Goal: Task Accomplishment & Management: Use online tool/utility

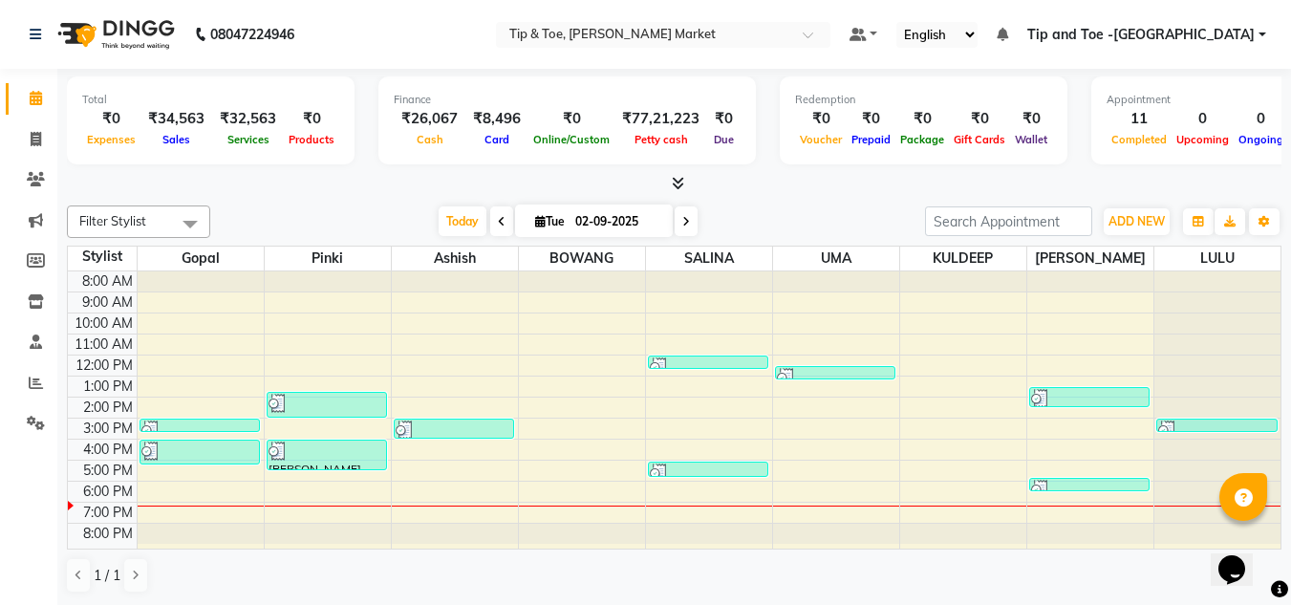
scroll to position [1, 0]
click at [40, 376] on icon at bounding box center [36, 382] width 14 height 14
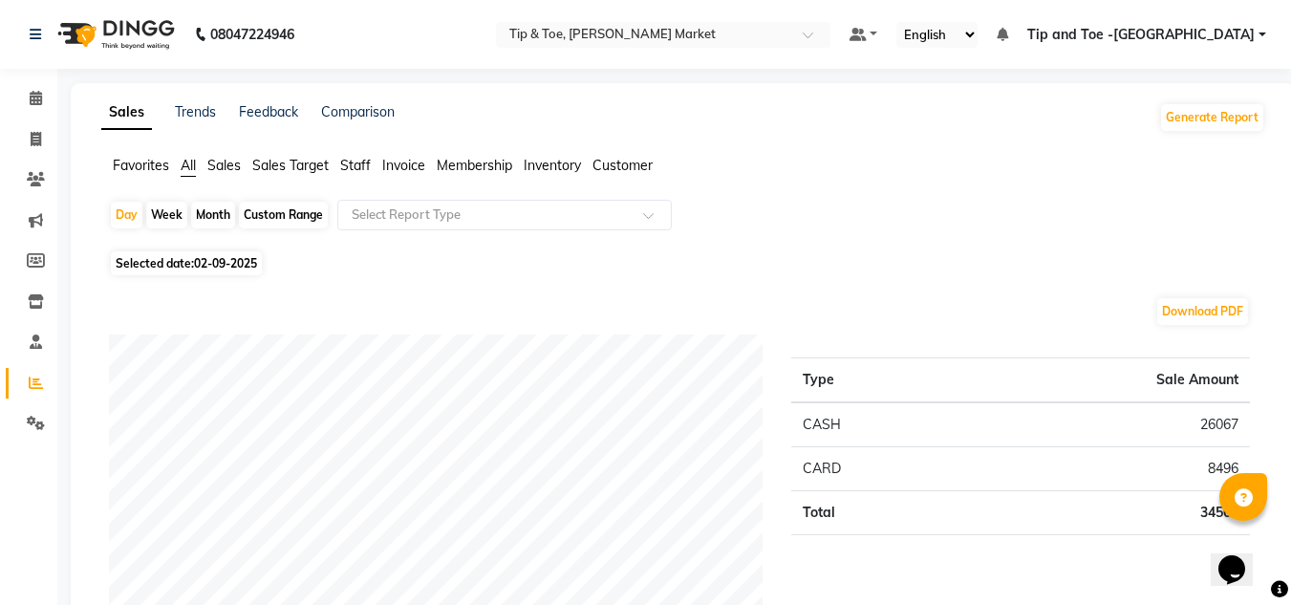
click at [353, 162] on span "Staff" at bounding box center [355, 165] width 31 height 17
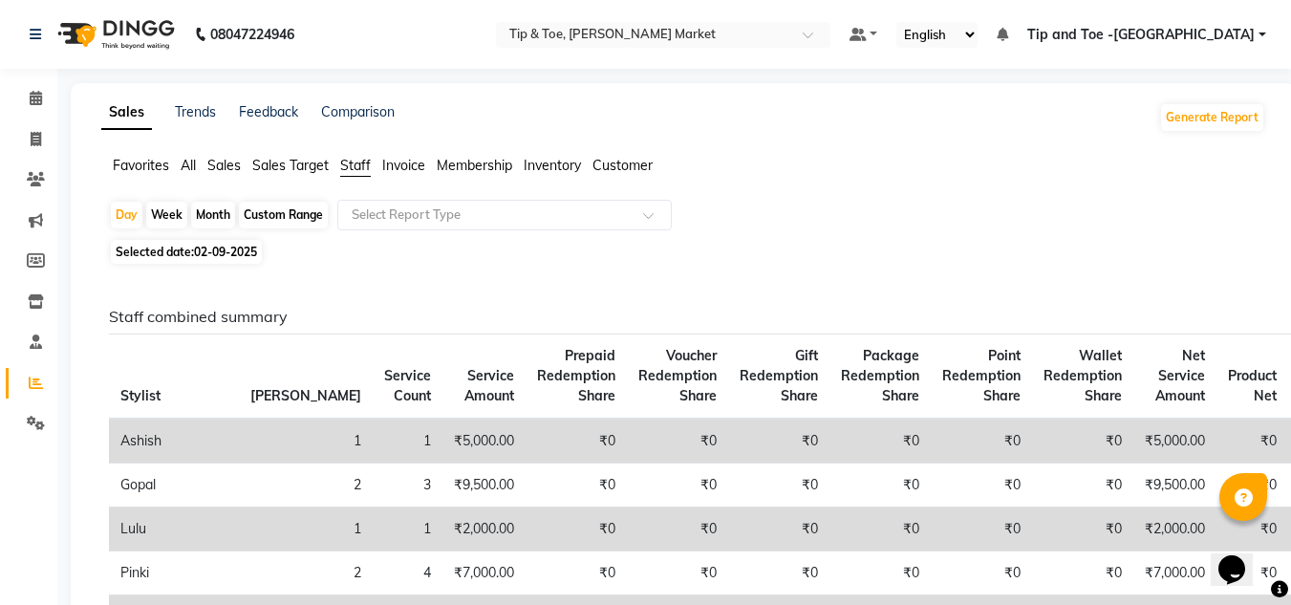
click at [182, 168] on span "All" at bounding box center [188, 165] width 15 height 17
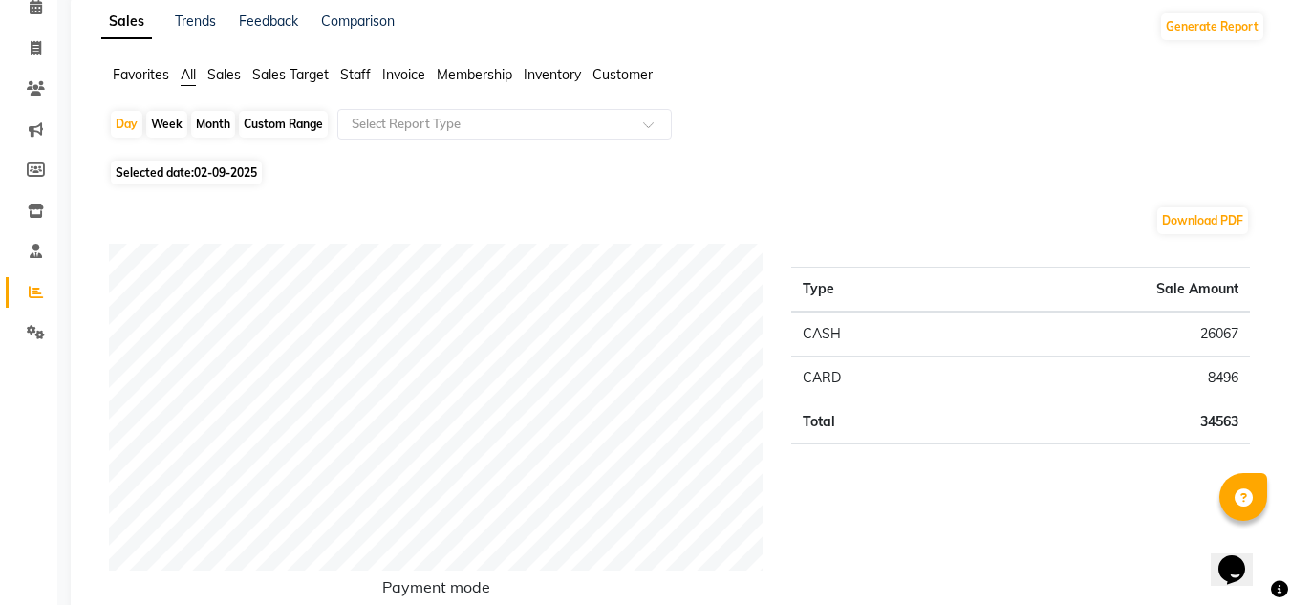
scroll to position [96, 0]
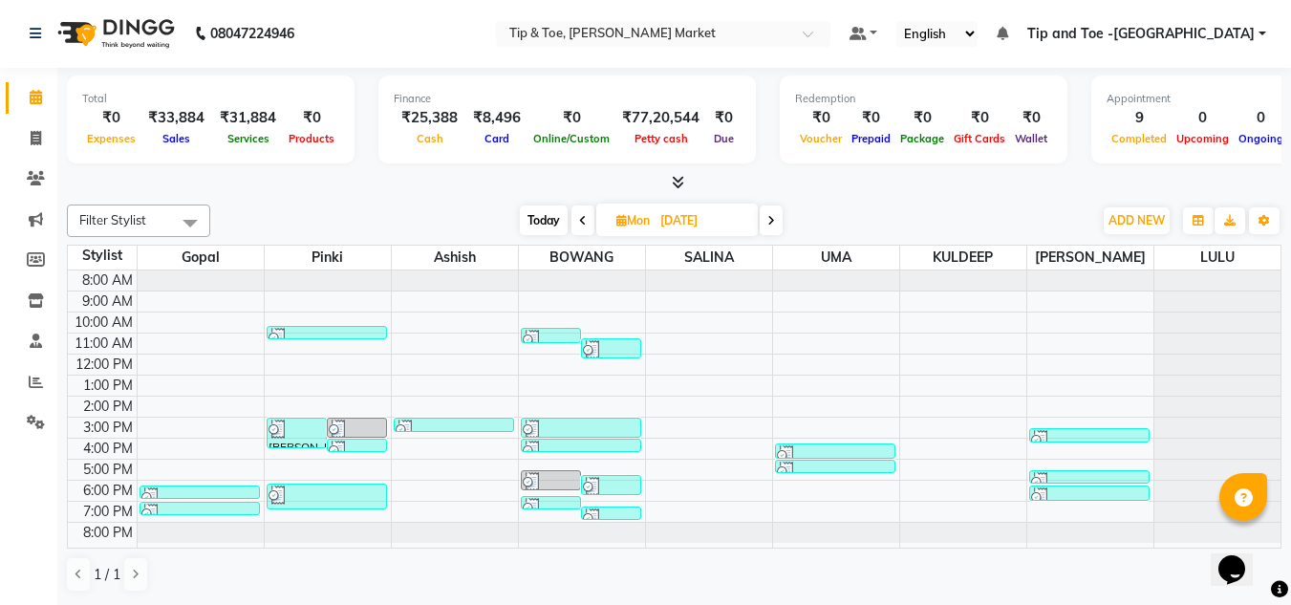
scroll to position [1, 0]
click at [583, 220] on icon at bounding box center [583, 220] width 8 height 11
type input "[DATE]"
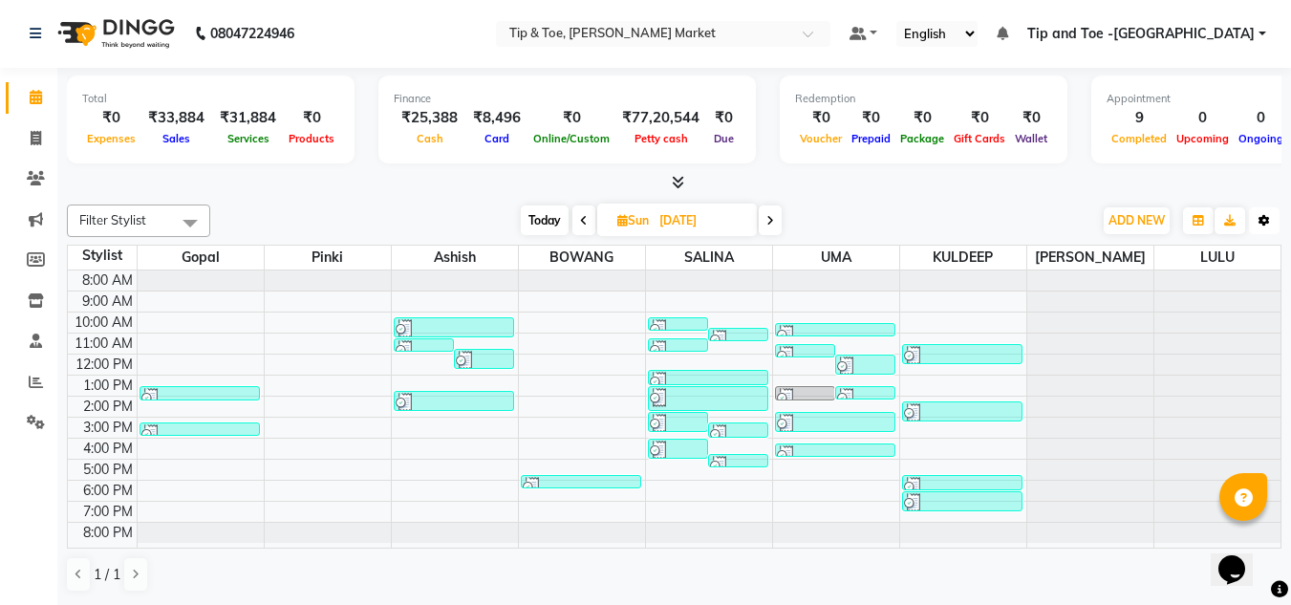
click at [1270, 219] on button "Toggle Dropdown" at bounding box center [1264, 220] width 31 height 27
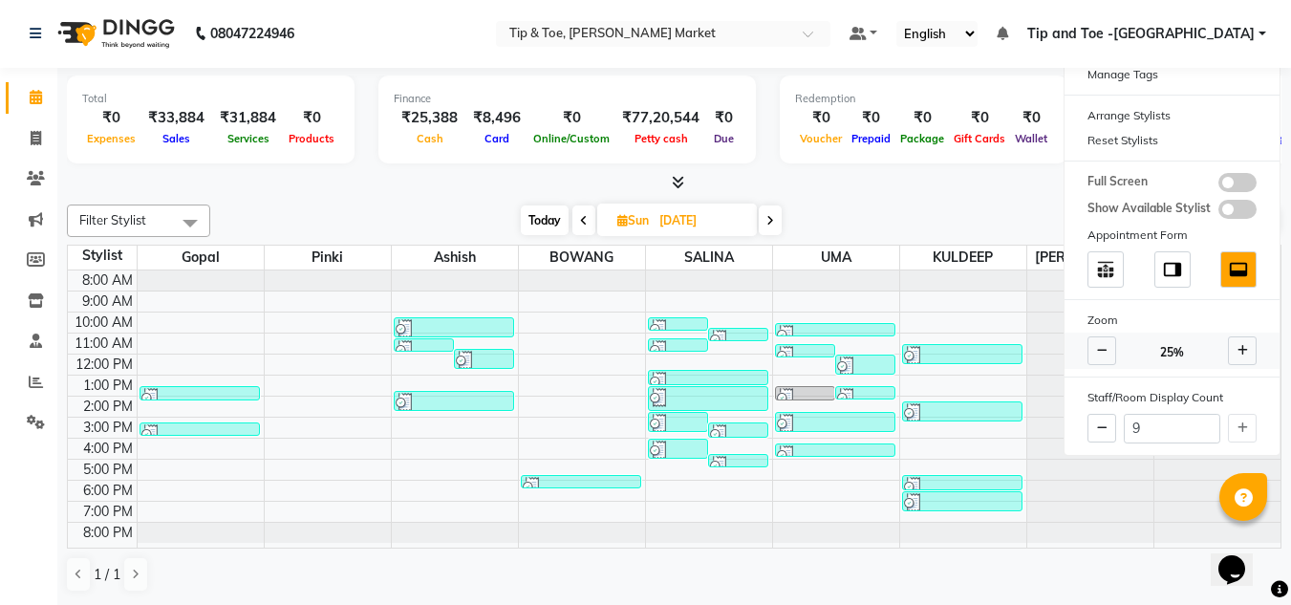
click at [1237, 352] on icon at bounding box center [1242, 350] width 11 height 11
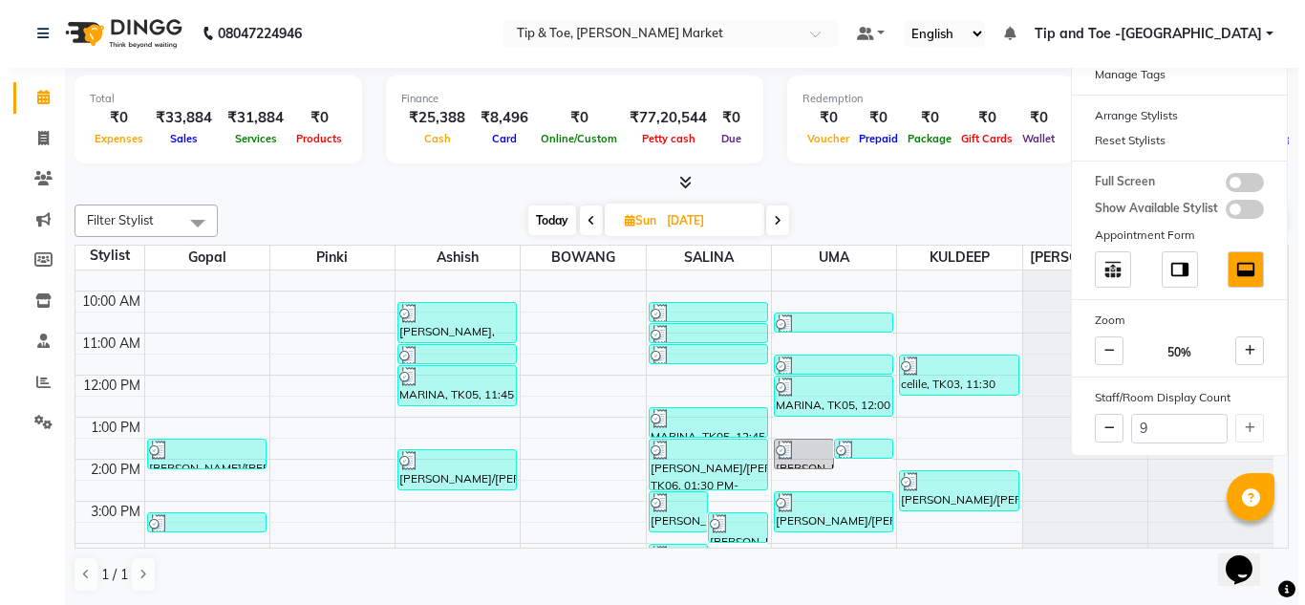
scroll to position [96, 0]
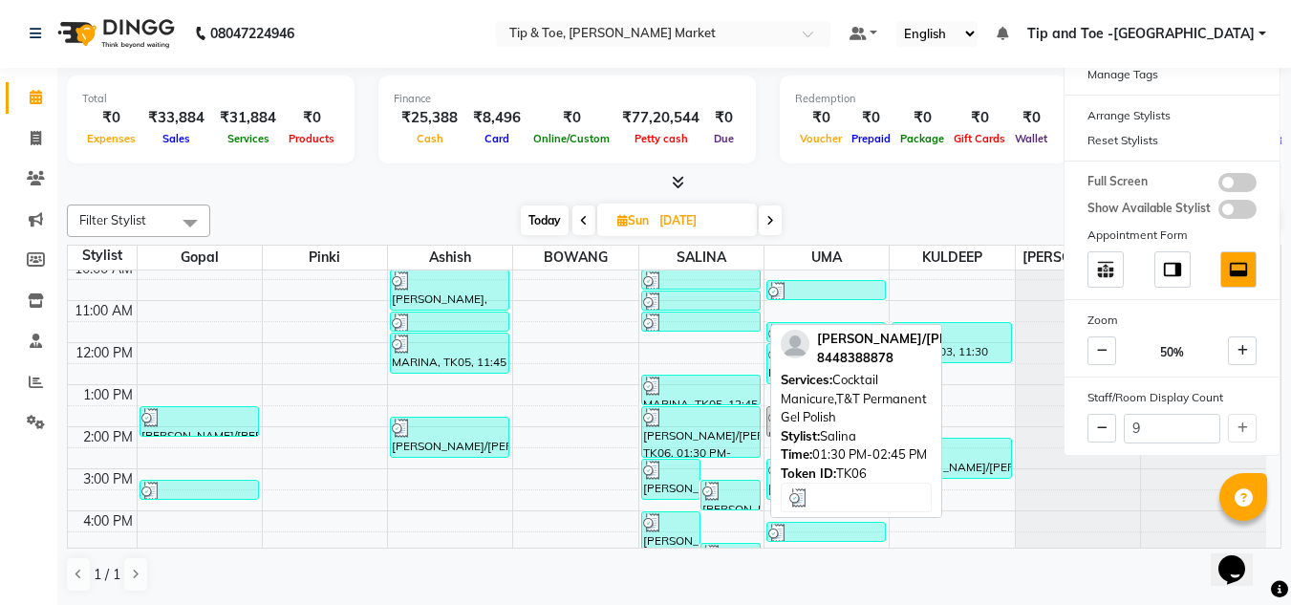
click at [683, 435] on div "KATRINA/BOEHME, TK06, 01:30 PM-02:45 PM, Cocktail Manicure,T&T Permanent Gel Po…" at bounding box center [701, 432] width 118 height 50
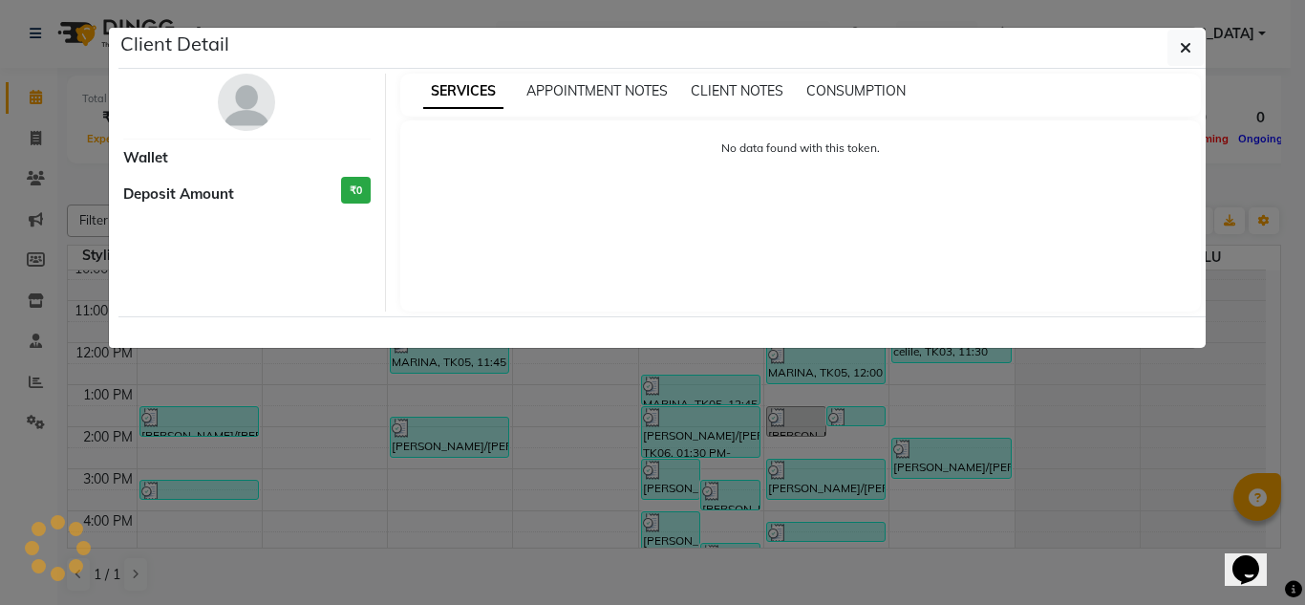
select select "3"
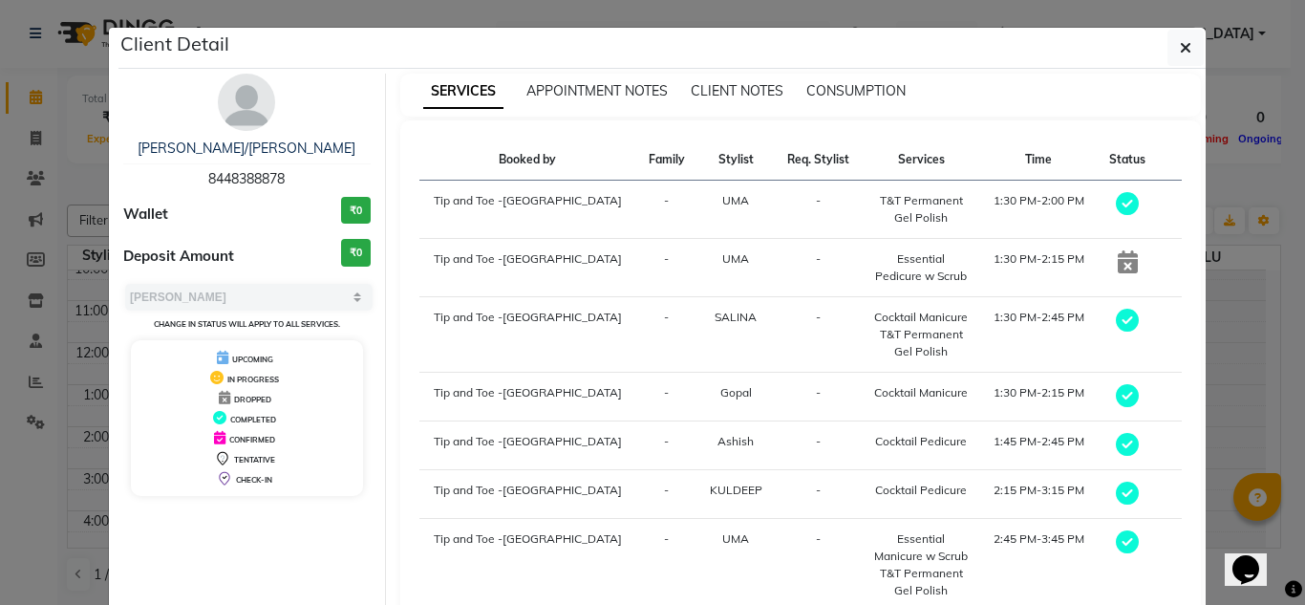
scroll to position [142, 0]
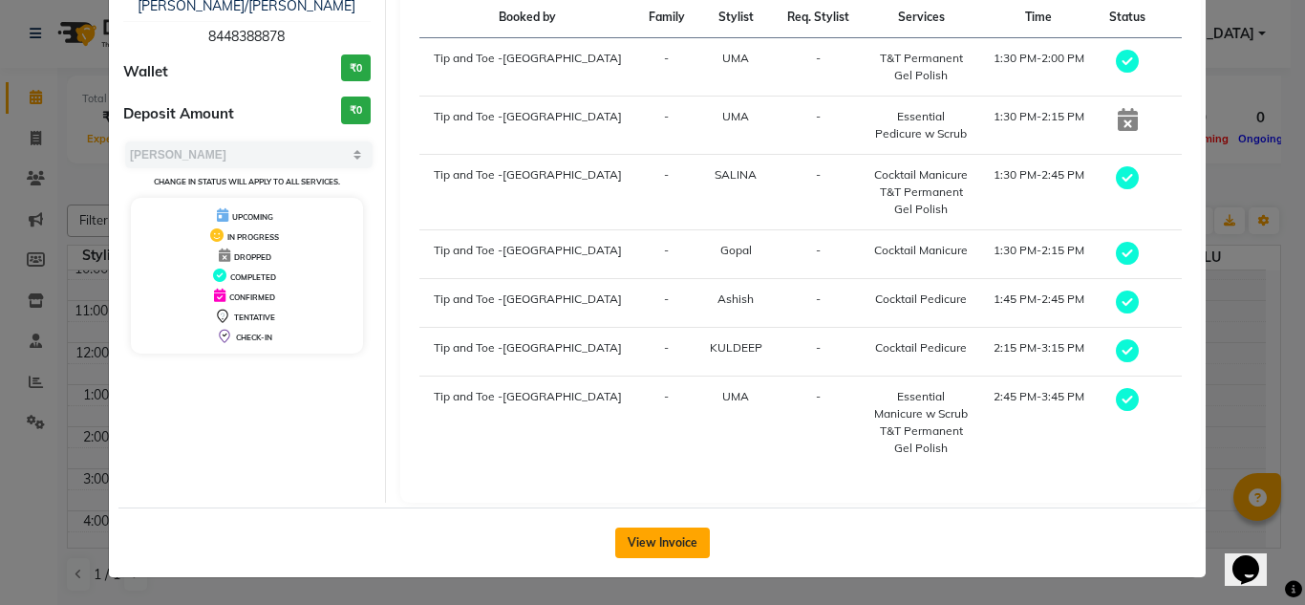
click at [636, 539] on button "View Invoice" at bounding box center [662, 542] width 95 height 31
